Goal: Transaction & Acquisition: Purchase product/service

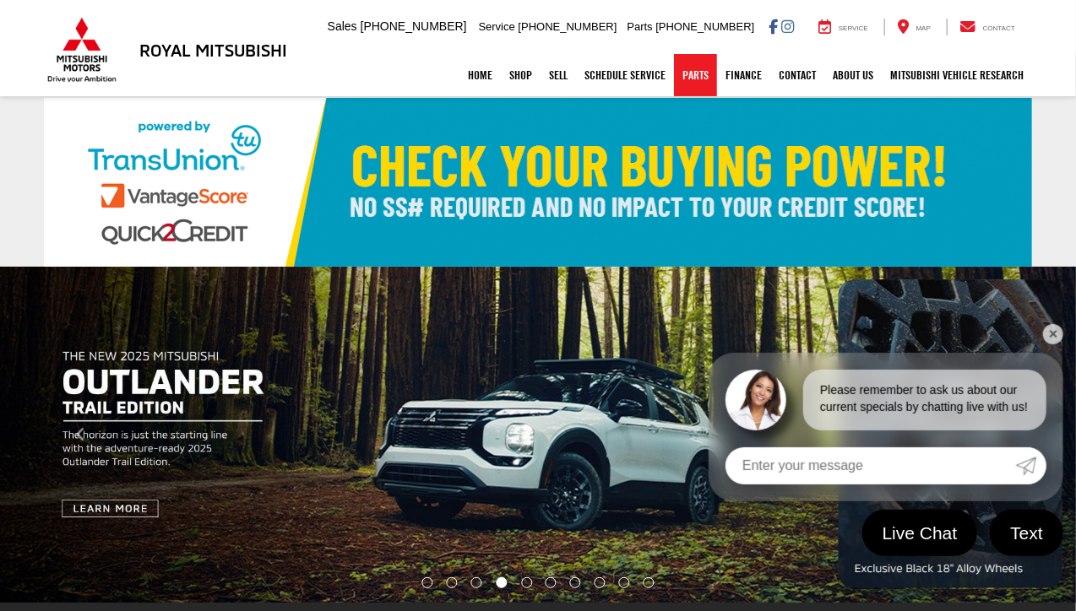
click at [693, 84] on link "Parts" at bounding box center [695, 75] width 43 height 42
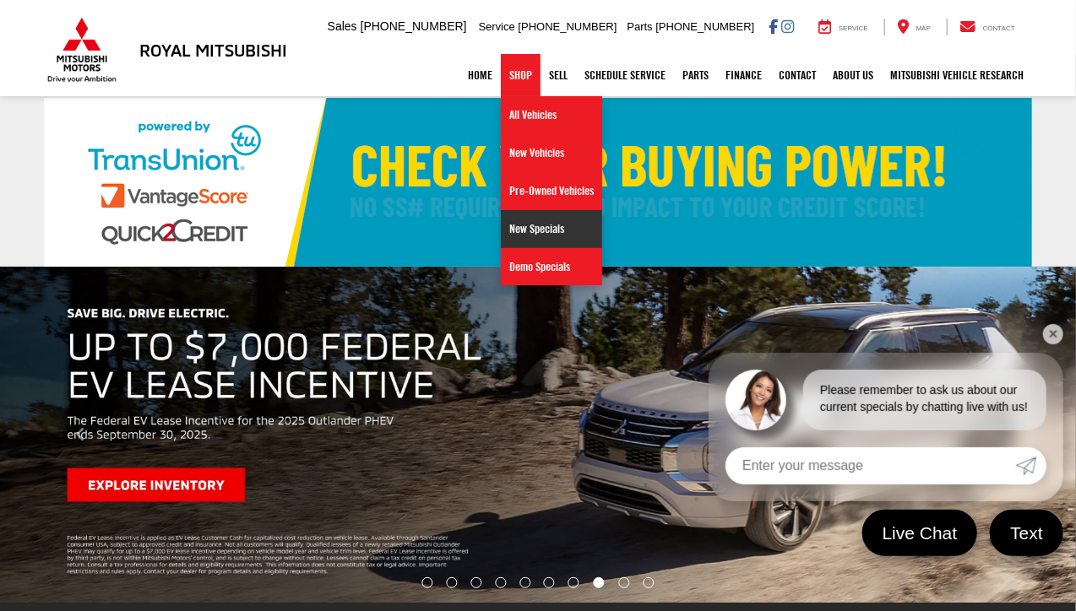
click at [517, 224] on link "New Specials" at bounding box center [551, 229] width 101 height 38
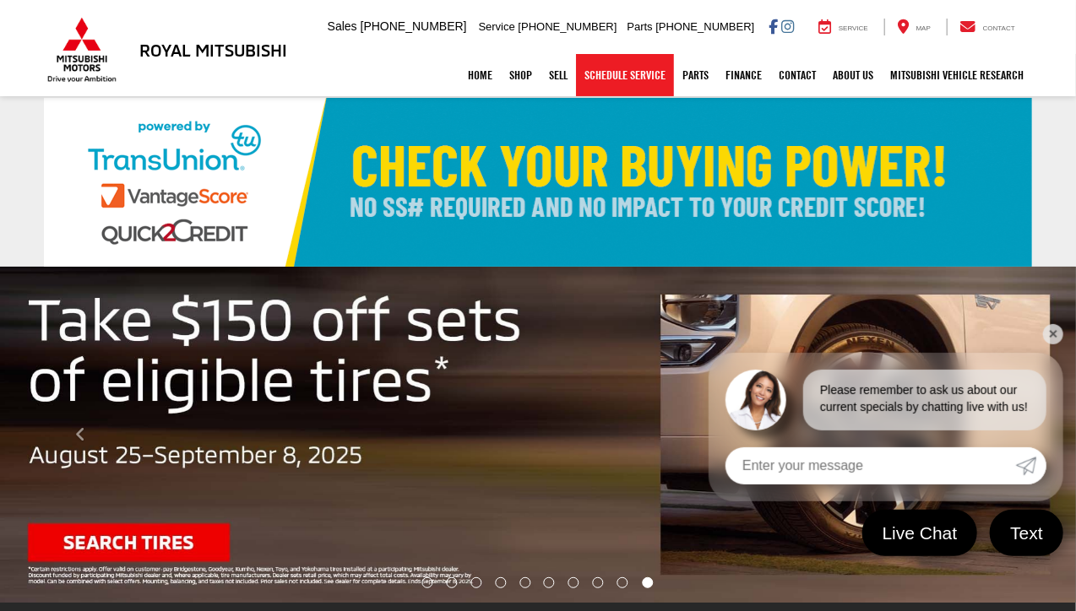
click at [616, 86] on link "Schedule Service" at bounding box center [625, 75] width 98 height 42
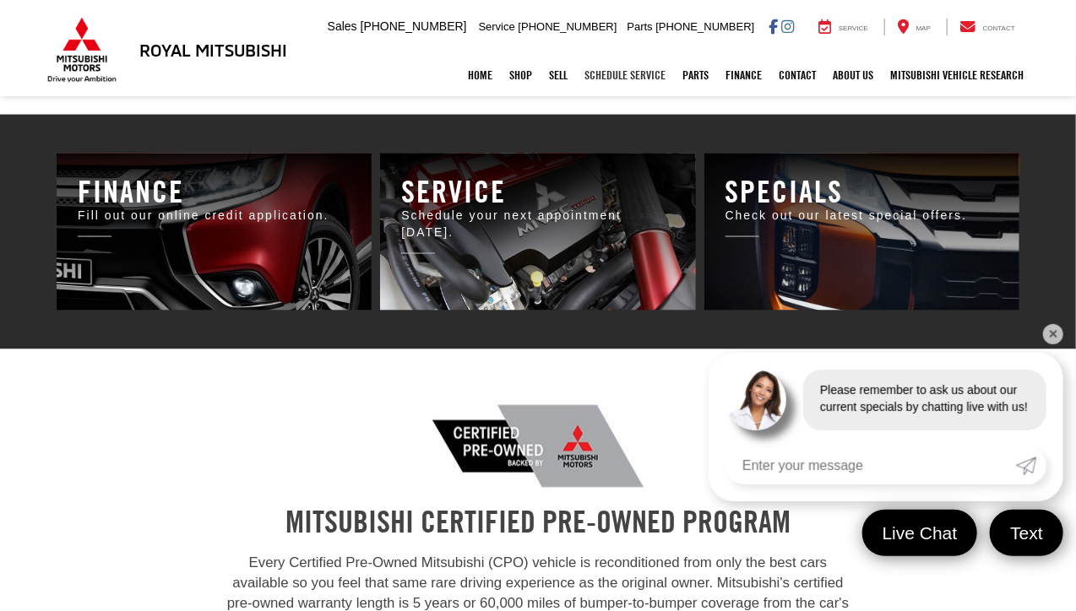
scroll to position [1013, 0]
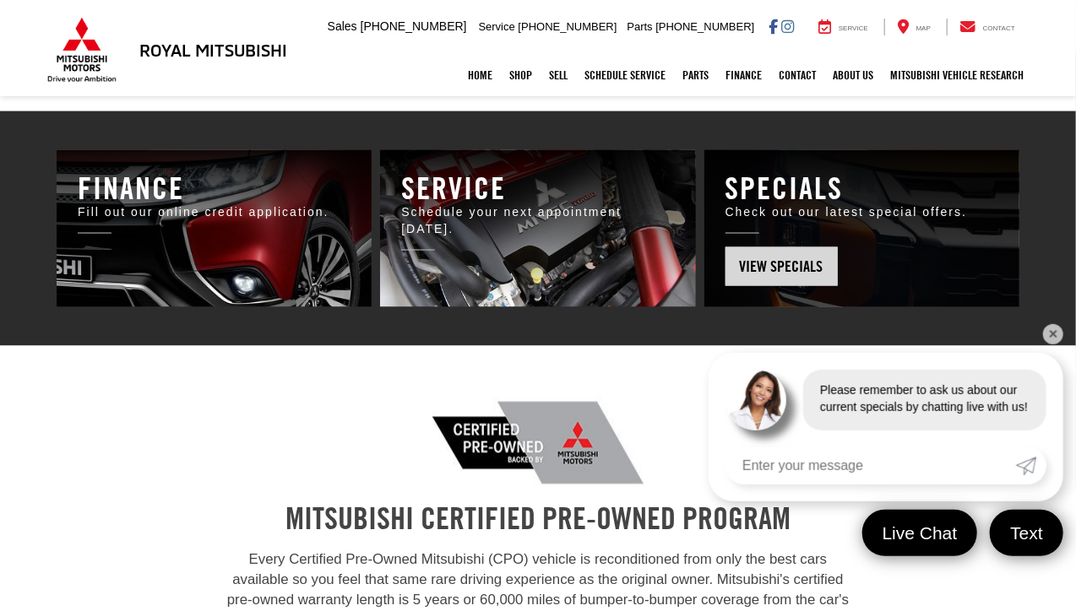
click at [813, 193] on h3 "Specials" at bounding box center [861, 188] width 273 height 34
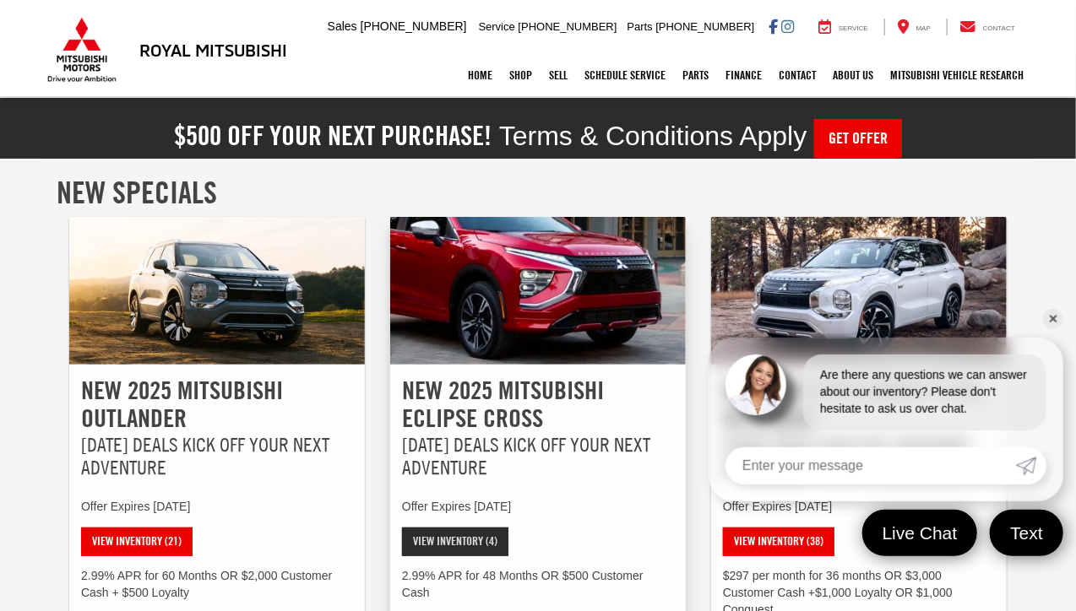
click at [448, 545] on link "View Inventory (4)" at bounding box center [455, 542] width 106 height 29
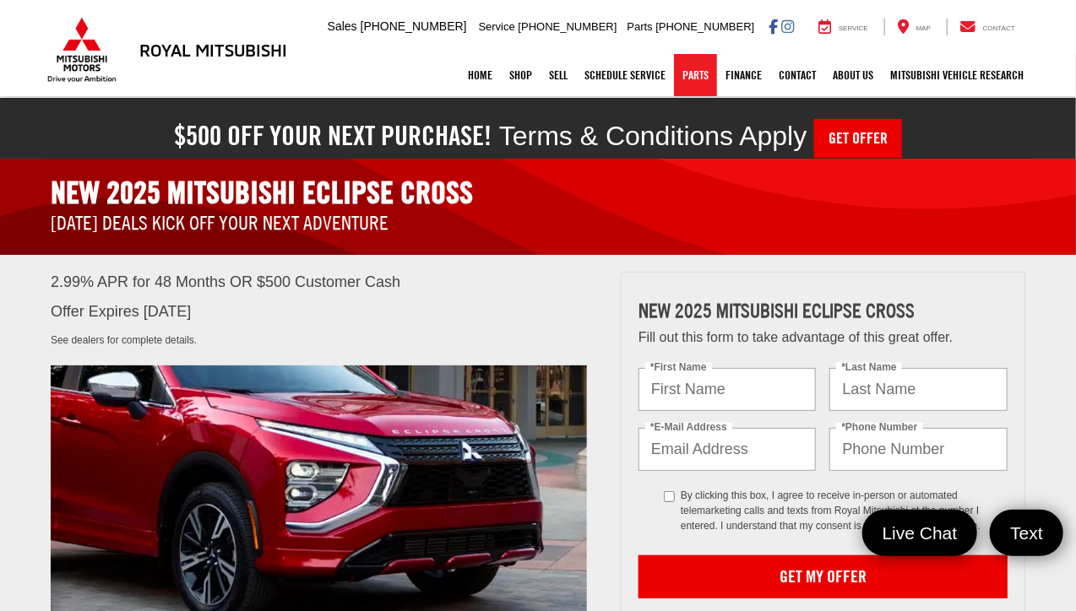
click at [699, 74] on link "Parts" at bounding box center [695, 75] width 43 height 42
